Goal: Task Accomplishment & Management: Manage account settings

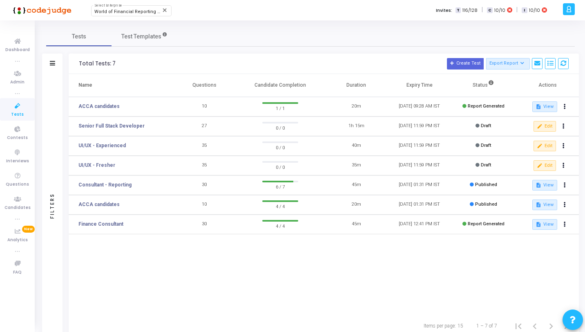
click at [11, 111] on icon at bounding box center [17, 106] width 17 height 10
click at [129, 125] on link "Senior Full Stack Developer" at bounding box center [111, 125] width 66 height 7
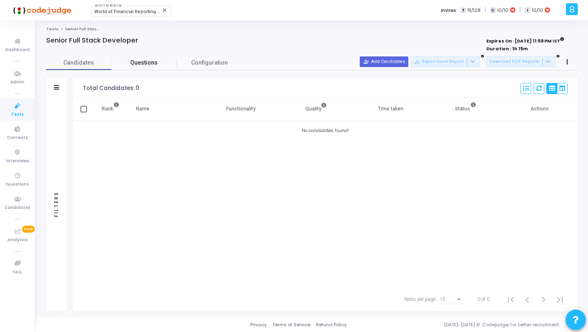
click at [145, 62] on span "Questions" at bounding box center [143, 62] width 65 height 9
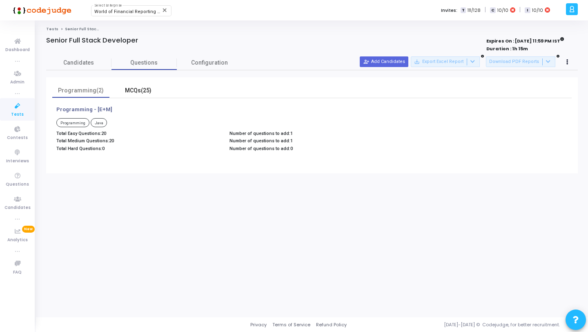
click at [144, 87] on div "MCQs(25)" at bounding box center [137, 90] width 47 height 9
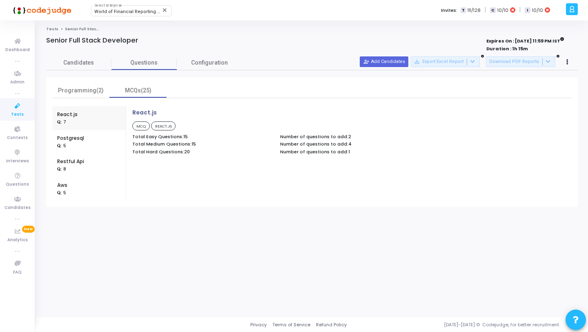
click at [97, 134] on div "Postgresql : 5" at bounding box center [89, 142] width 64 height 24
click at [86, 162] on div "Restful Api : 8" at bounding box center [89, 165] width 64 height 24
click at [69, 194] on div ": 5" at bounding box center [63, 192] width 13 height 7
click at [91, 106] on div "React.js : 7 Postgresql : 5 Restful Api : 8 Aws : 5 AWS MCQ AWS Total Easy Ques…" at bounding box center [311, 149] width 519 height 103
click at [92, 78] on div "Programming(2) MCQs(25) React.js : 7 Postgresql : 5 Restful Api : 8 Aws : 5 AWS…" at bounding box center [312, 141] width 532 height 129
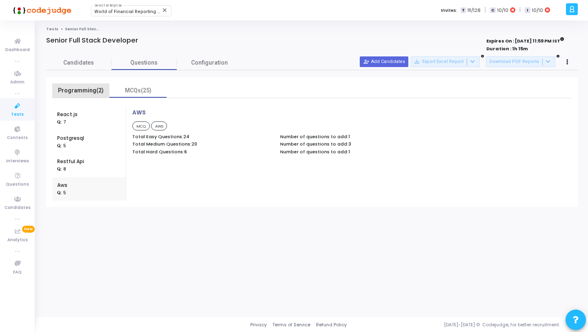
click at [98, 94] on div "Programming(2)" at bounding box center [80, 90] width 47 height 9
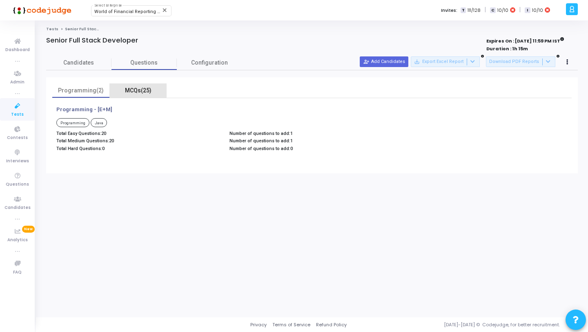
click at [126, 87] on div "MCQs(25)" at bounding box center [137, 90] width 47 height 9
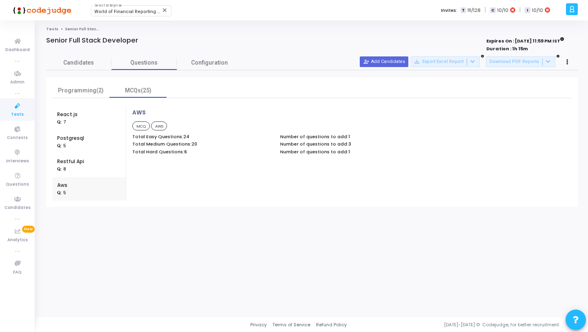
click at [100, 123] on div "React.js : 7" at bounding box center [89, 118] width 64 height 24
click at [91, 141] on div "Postgresql : 5" at bounding box center [89, 142] width 64 height 24
click at [73, 191] on div "Aws : 5" at bounding box center [89, 189] width 64 height 24
click at [80, 122] on div "React.js : 7" at bounding box center [89, 118] width 64 height 24
click at [77, 167] on div ": 8" at bounding box center [70, 168] width 27 height 7
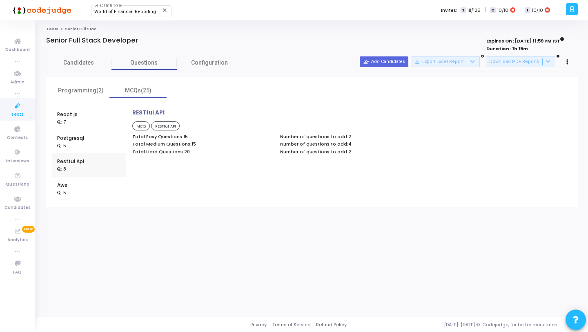
click at [87, 116] on div "React.js : 7" at bounding box center [89, 118] width 64 height 24
click at [87, 135] on div "Postgresql : 5" at bounding box center [89, 142] width 64 height 24
click at [83, 165] on div "Restful Api : 8" at bounding box center [89, 165] width 64 height 24
click at [81, 187] on div "Aws : 5" at bounding box center [89, 189] width 64 height 24
click at [203, 59] on span "Configuration" at bounding box center [209, 62] width 37 height 9
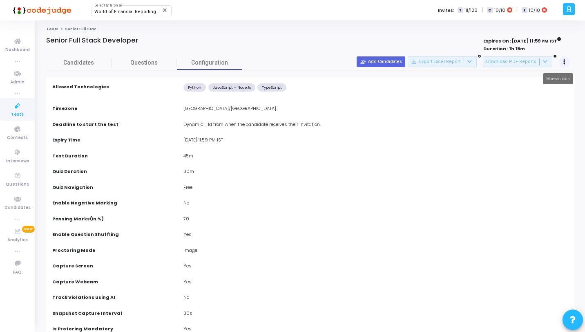
click at [565, 65] on button at bounding box center [564, 61] width 11 height 11
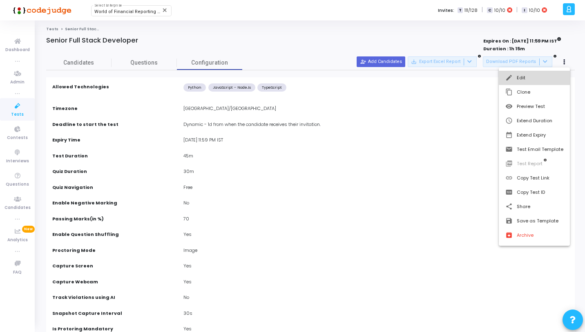
click at [529, 79] on button "edit Edit" at bounding box center [534, 78] width 71 height 14
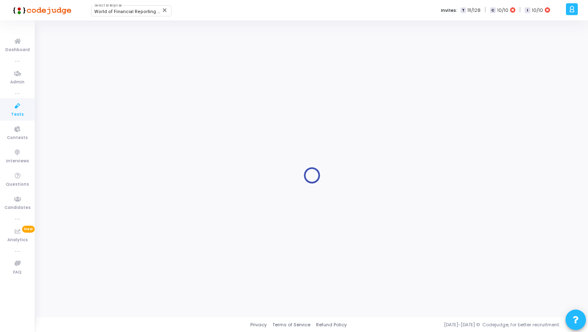
type input "Senior Full Stack Developer"
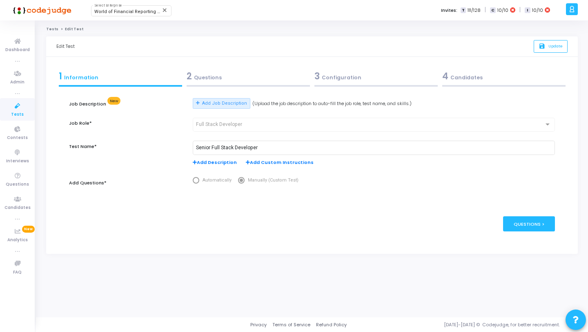
click at [273, 75] on div "2 Questions" at bounding box center [248, 75] width 123 height 13
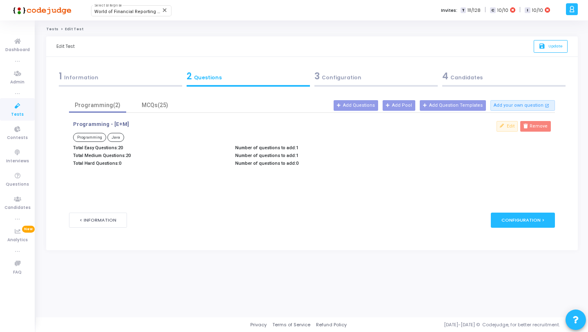
click at [345, 75] on div "3 Configuration" at bounding box center [375, 75] width 123 height 13
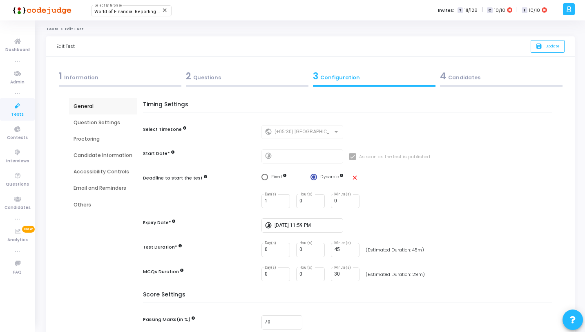
click at [113, 186] on div "Email and Reminders" at bounding box center [103, 187] width 59 height 7
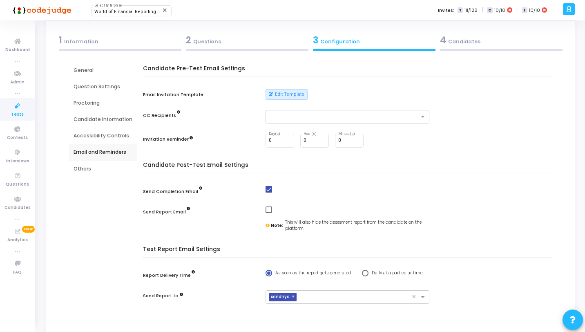
scroll to position [78, 0]
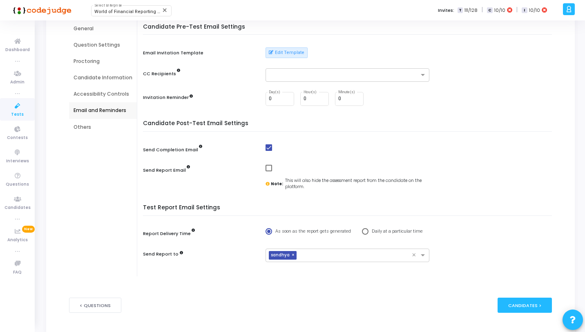
click at [267, 169] on span at bounding box center [268, 168] width 7 height 7
click at [268, 171] on input "checkbox" at bounding box center [268, 171] width 0 height 0
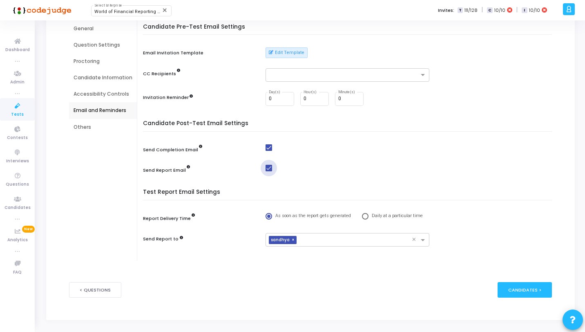
click at [267, 169] on span at bounding box center [268, 168] width 7 height 7
click at [268, 171] on input "checkbox" at bounding box center [268, 171] width 0 height 0
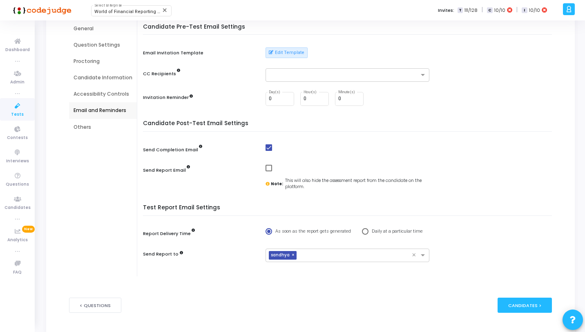
click at [267, 169] on span at bounding box center [268, 168] width 7 height 7
click at [268, 171] on input "checkbox" at bounding box center [268, 171] width 0 height 0
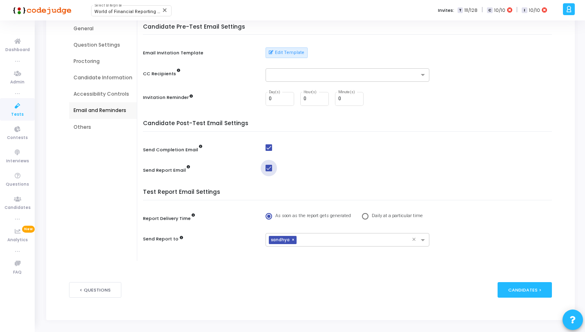
click at [267, 169] on span at bounding box center [268, 168] width 7 height 7
click at [268, 171] on input "checkbox" at bounding box center [268, 171] width 0 height 0
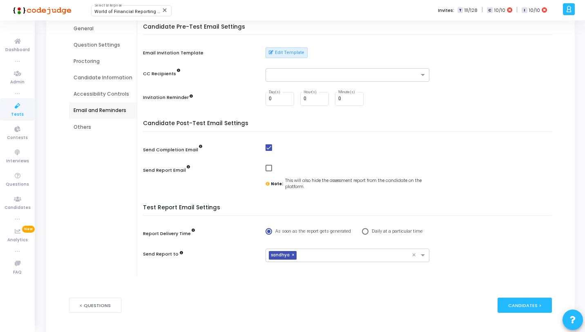
click at [267, 169] on span at bounding box center [268, 168] width 7 height 7
click at [268, 171] on input "checkbox" at bounding box center [268, 171] width 0 height 0
checkbox input "true"
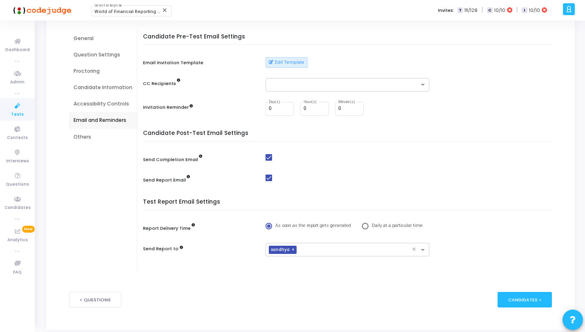
scroll to position [0, 0]
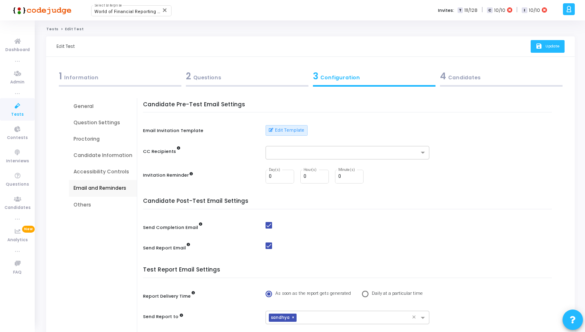
click at [554, 49] on button "save Update" at bounding box center [547, 46] width 34 height 13
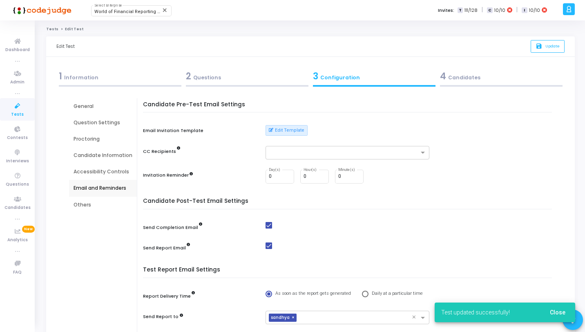
click at [86, 110] on div "General" at bounding box center [103, 106] width 68 height 16
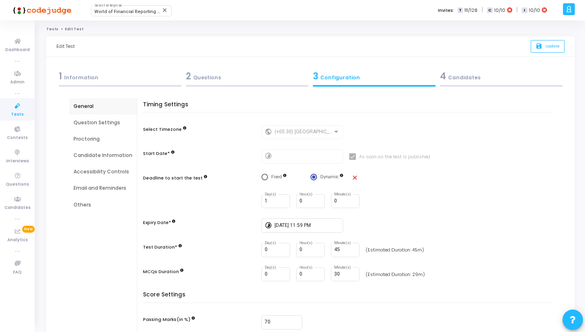
click at [107, 123] on div "Question Settings" at bounding box center [103, 122] width 59 height 7
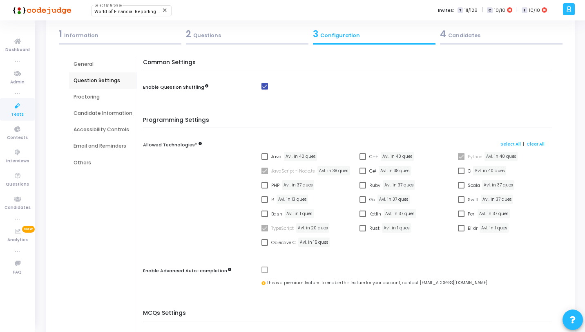
scroll to position [33, 0]
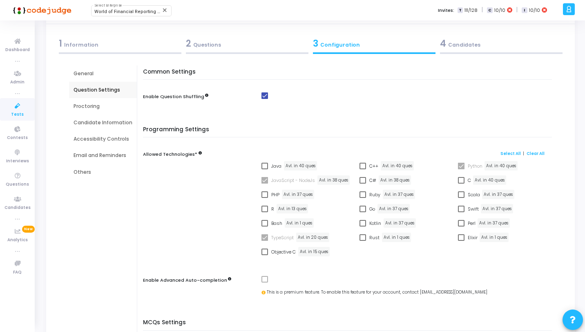
click at [104, 103] on div "Proctoring" at bounding box center [103, 106] width 59 height 7
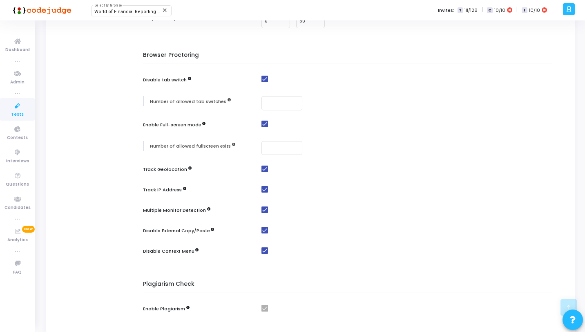
scroll to position [47, 0]
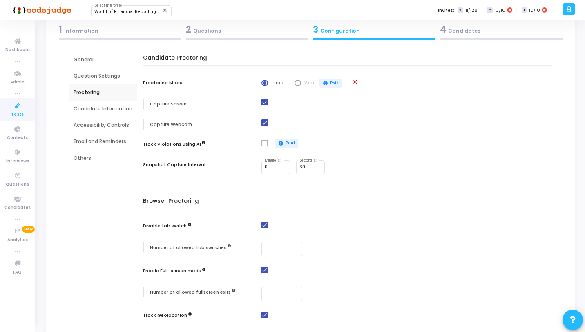
click at [112, 109] on div "Candidate Information" at bounding box center [103, 108] width 59 height 7
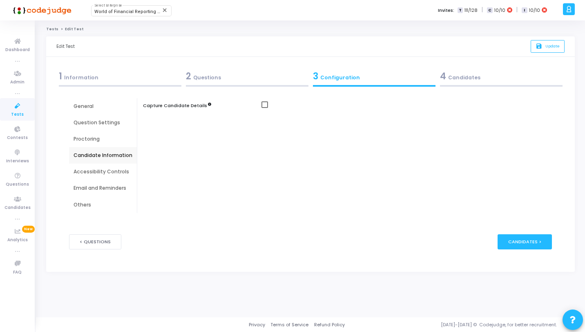
scroll to position [0, 0]
click at [107, 170] on div "Accessibility Controls" at bounding box center [103, 171] width 59 height 7
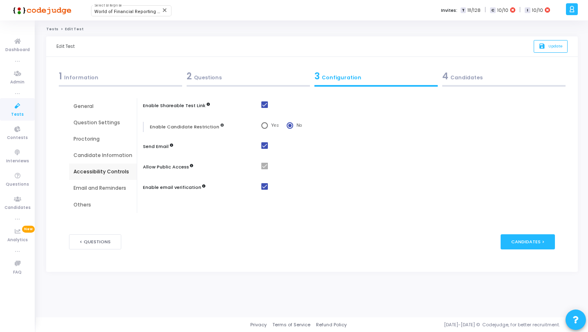
click at [103, 184] on div "Email and Reminders" at bounding box center [103, 187] width 59 height 7
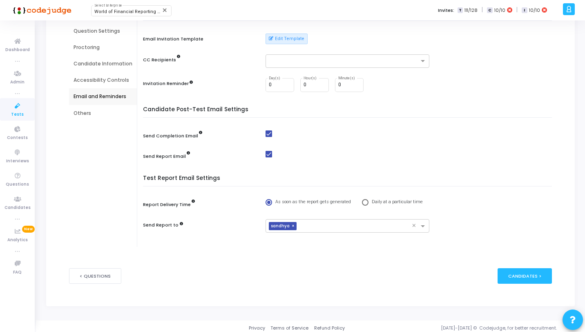
scroll to position [95, 0]
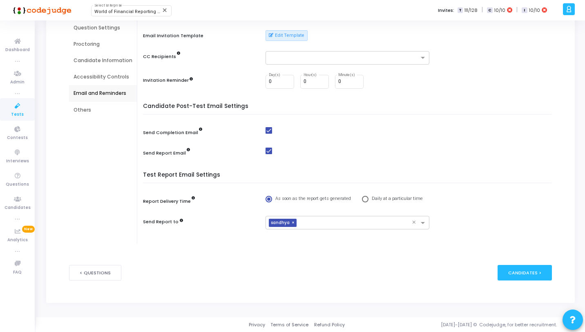
click at [94, 111] on div "Others" at bounding box center [103, 109] width 59 height 7
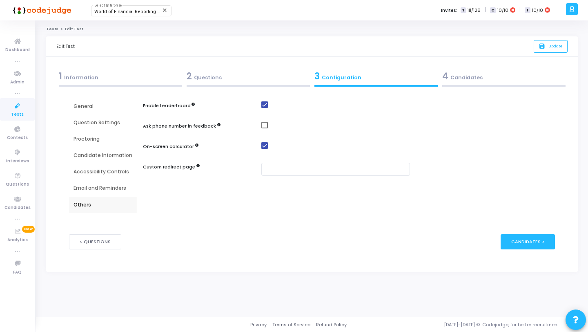
click at [99, 184] on div "Email and Reminders" at bounding box center [103, 187] width 59 height 7
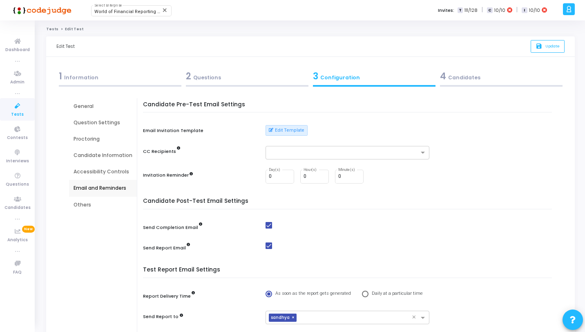
click at [111, 172] on div "Accessibility Controls" at bounding box center [103, 171] width 59 height 7
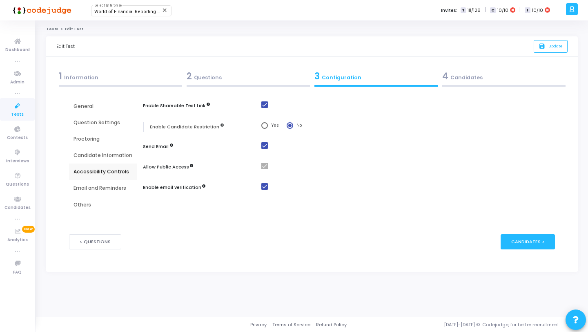
click at [115, 188] on div "Email and Reminders" at bounding box center [103, 187] width 59 height 7
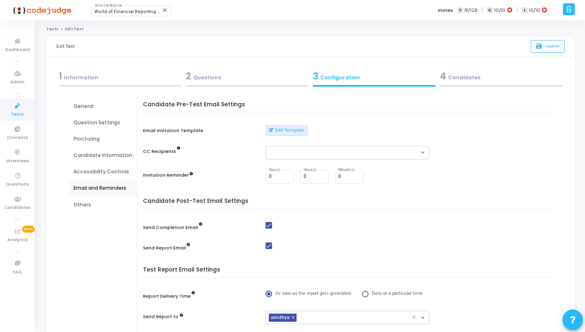
click at [116, 175] on div "Accessibility Controls" at bounding box center [103, 171] width 68 height 16
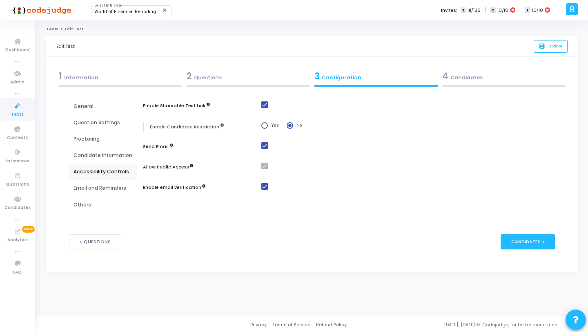
click at [117, 156] on div "Candidate Information" at bounding box center [103, 155] width 59 height 7
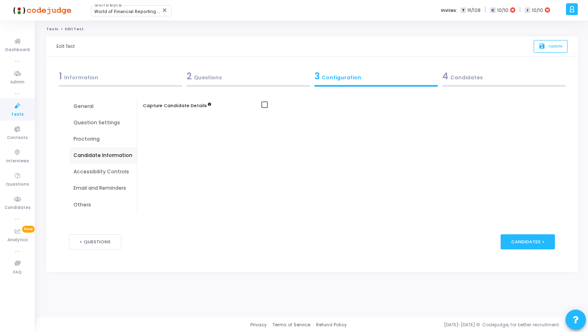
click at [116, 183] on div "Email and Reminders" at bounding box center [103, 188] width 68 height 16
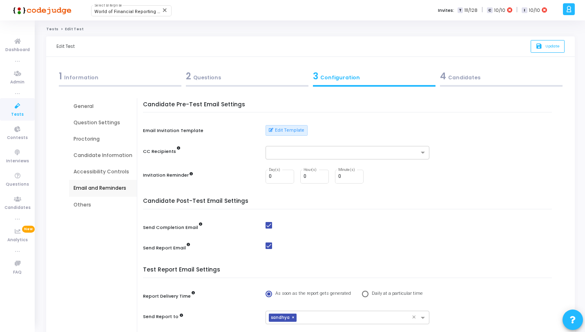
click at [113, 171] on div "Accessibility Controls" at bounding box center [103, 171] width 59 height 7
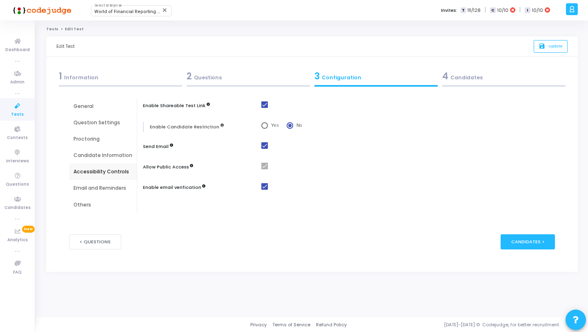
click at [116, 158] on div "Candidate Information" at bounding box center [103, 155] width 59 height 7
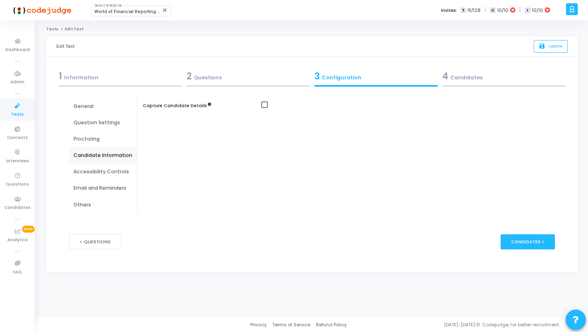
click at [114, 143] on div "Proctoring" at bounding box center [103, 139] width 68 height 16
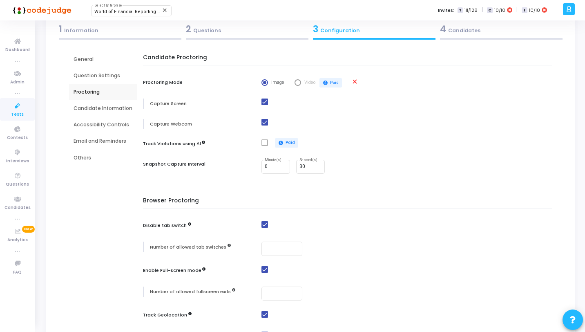
scroll to position [33, 0]
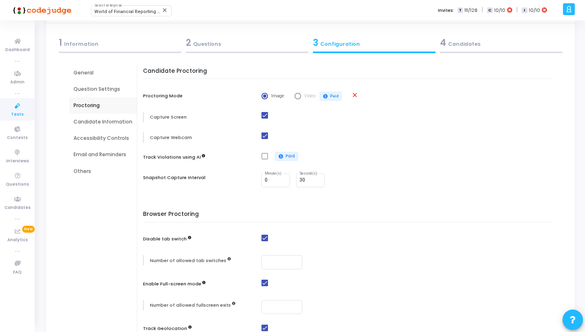
click at [17, 107] on icon at bounding box center [17, 106] width 17 height 10
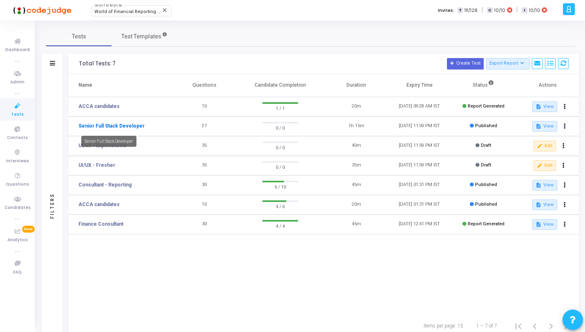
click at [138, 125] on link "Senior Full Stack Developer" at bounding box center [111, 125] width 66 height 7
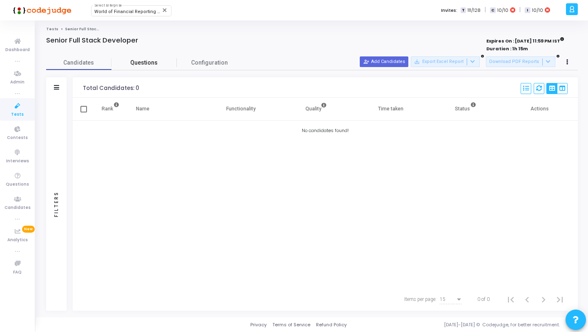
click at [148, 65] on span "Questions" at bounding box center [143, 62] width 65 height 9
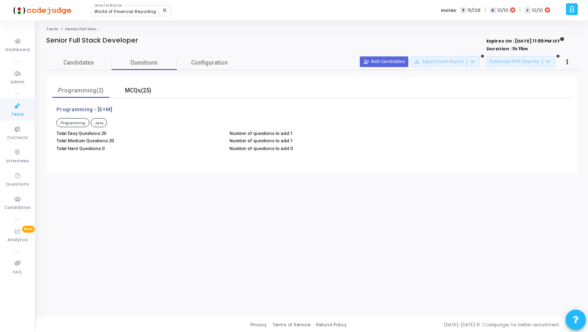
click at [145, 89] on div "MCQs(25)" at bounding box center [137, 90] width 47 height 9
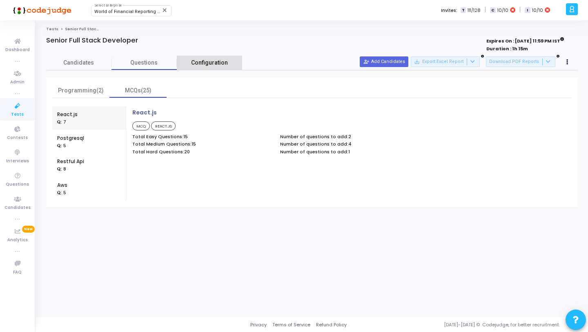
click at [207, 65] on span "Configuration" at bounding box center [209, 62] width 37 height 9
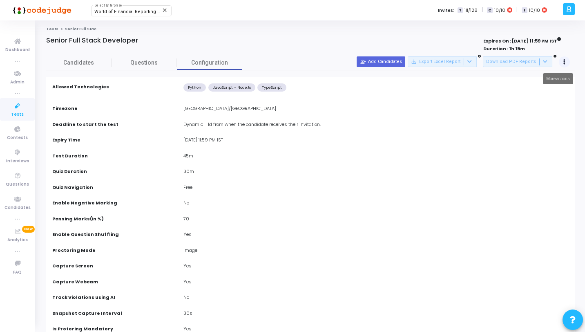
click at [566, 61] on button at bounding box center [564, 61] width 11 height 11
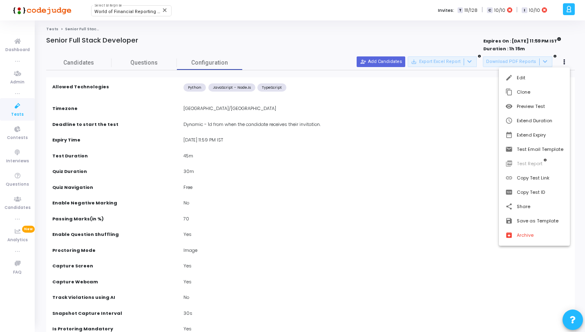
click at [14, 107] on div at bounding box center [292, 166] width 585 height 332
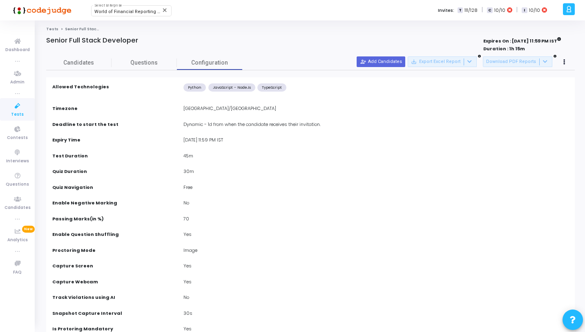
click at [16, 108] on icon at bounding box center [17, 106] width 17 height 10
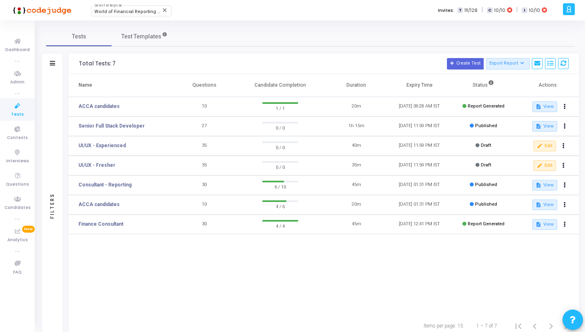
click at [56, 81] on div "Filters" at bounding box center [52, 205] width 20 height 263
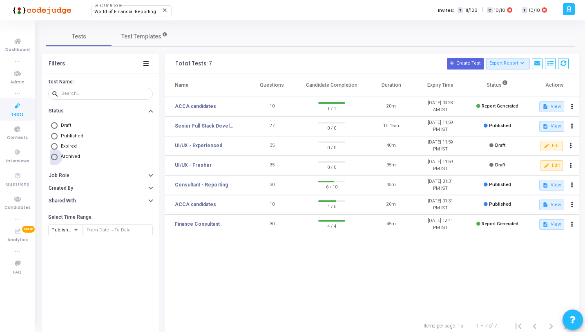
click at [72, 158] on span "Archived" at bounding box center [70, 156] width 19 height 5
click at [58, 158] on input "Archived" at bounding box center [54, 157] width 7 height 7
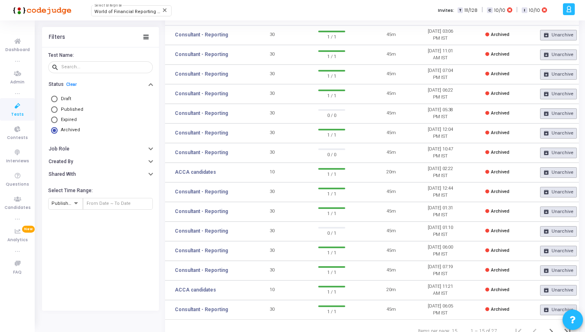
scroll to position [103, 0]
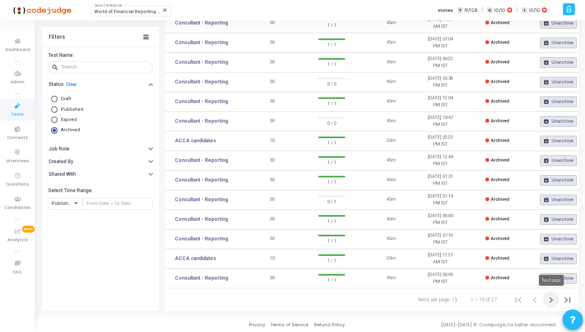
click at [550, 302] on icon "Next page" at bounding box center [551, 300] width 4 height 6
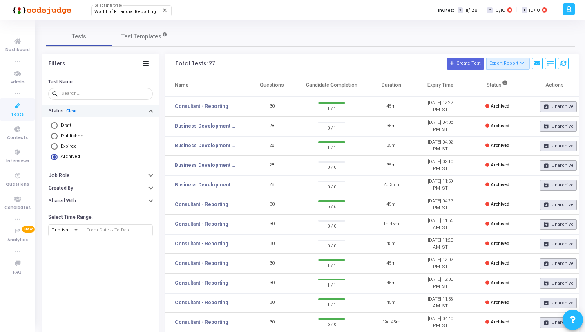
click at [72, 110] on link "Clear" at bounding box center [71, 110] width 11 height 5
radio input "false"
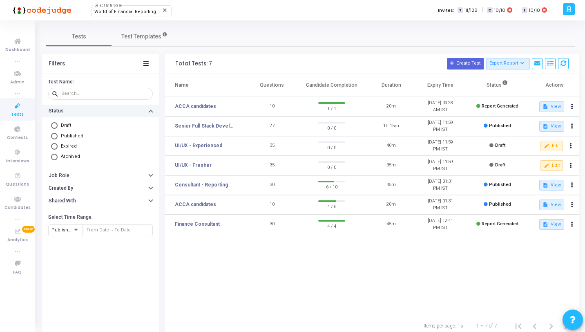
click at [19, 105] on icon at bounding box center [17, 106] width 17 height 10
click at [147, 62] on icon at bounding box center [145, 63] width 5 height 4
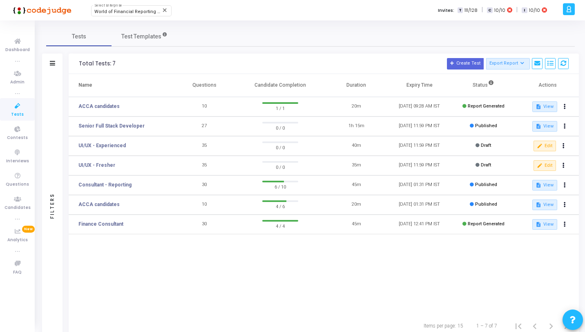
click at [16, 104] on icon at bounding box center [17, 106] width 17 height 10
click at [19, 111] on span "Tests" at bounding box center [17, 114] width 13 height 7
click at [111, 128] on link "Senior Full Stack Developer" at bounding box center [111, 125] width 66 height 7
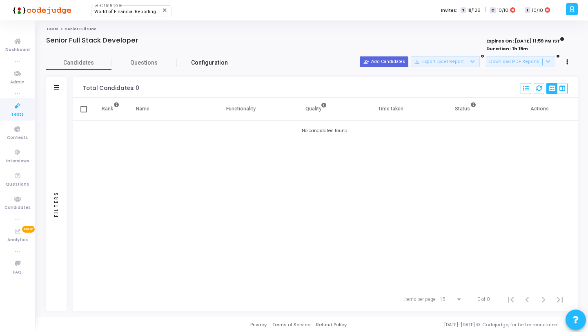
click at [207, 64] on span "Configuration" at bounding box center [209, 62] width 37 height 9
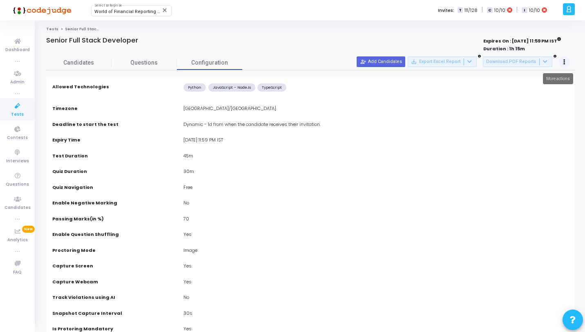
click at [566, 61] on button at bounding box center [564, 61] width 11 height 11
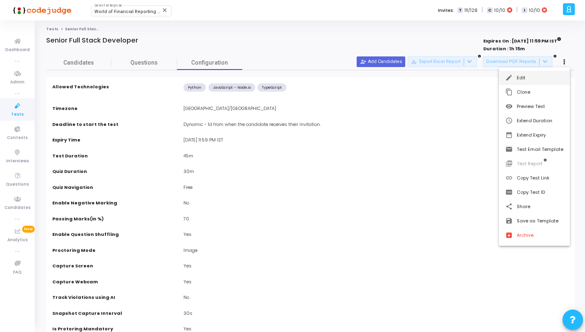
click at [546, 75] on button "edit Edit" at bounding box center [534, 78] width 71 height 14
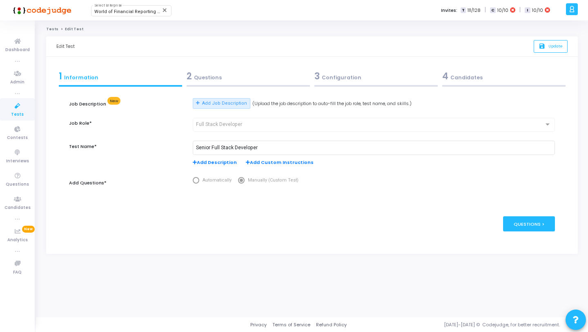
click at [338, 66] on kt-portlet-body "1 Information 2 Questions 3 Configuration 4 Candidates Job Description New Add …" at bounding box center [312, 155] width 532 height 197
click at [342, 73] on div "3 Configuration" at bounding box center [375, 75] width 123 height 13
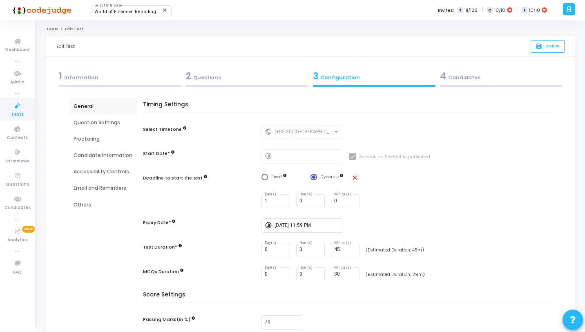
click at [104, 156] on div "Candidate Information" at bounding box center [103, 155] width 59 height 7
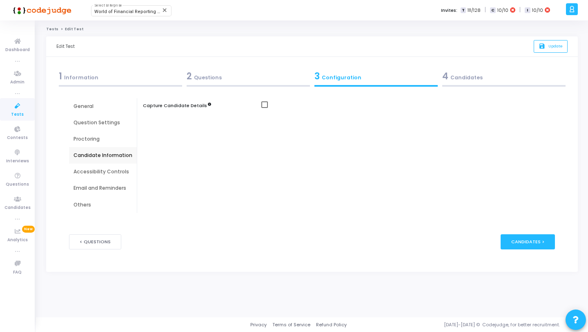
click at [265, 105] on span at bounding box center [264, 104] width 7 height 7
click at [265, 108] on input "checkbox" at bounding box center [264, 108] width 0 height 0
checkbox input "true"
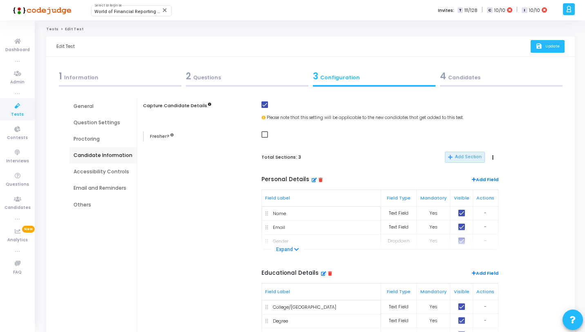
click at [549, 47] on span "Update" at bounding box center [552, 45] width 14 height 5
click at [20, 105] on icon at bounding box center [17, 106] width 17 height 10
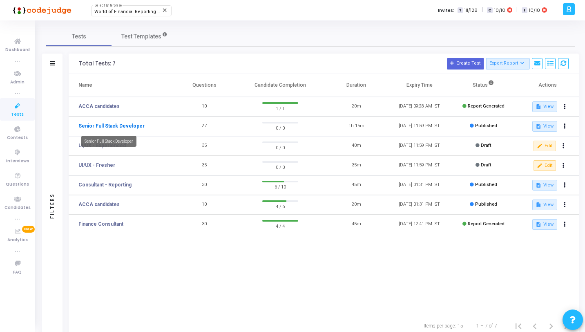
click at [134, 127] on link "Senior Full Stack Developer" at bounding box center [111, 125] width 66 height 7
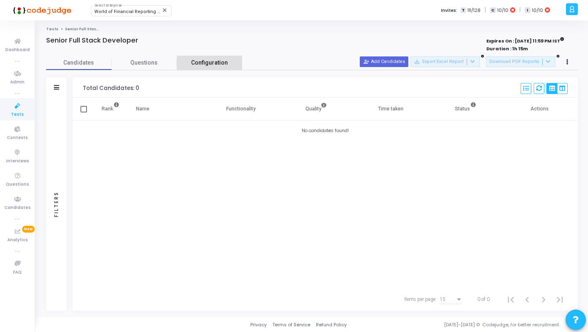
click at [211, 67] on link "Configuration" at bounding box center [209, 63] width 65 height 14
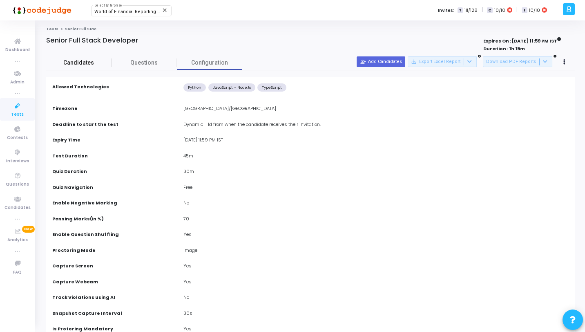
click at [94, 62] on span "Candidates" at bounding box center [78, 62] width 65 height 9
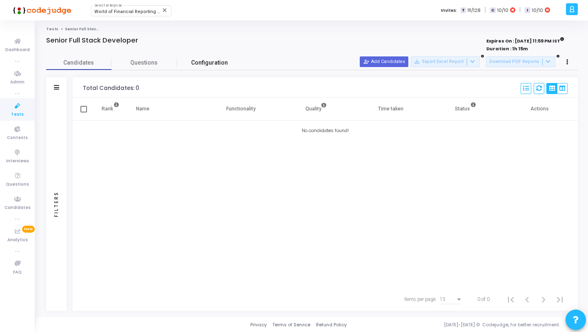
click at [211, 61] on span "Configuration" at bounding box center [209, 62] width 37 height 9
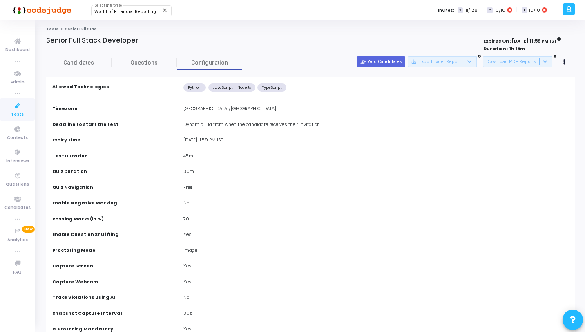
click at [13, 106] on icon at bounding box center [17, 106] width 17 height 10
